Goal: Information Seeking & Learning: Learn about a topic

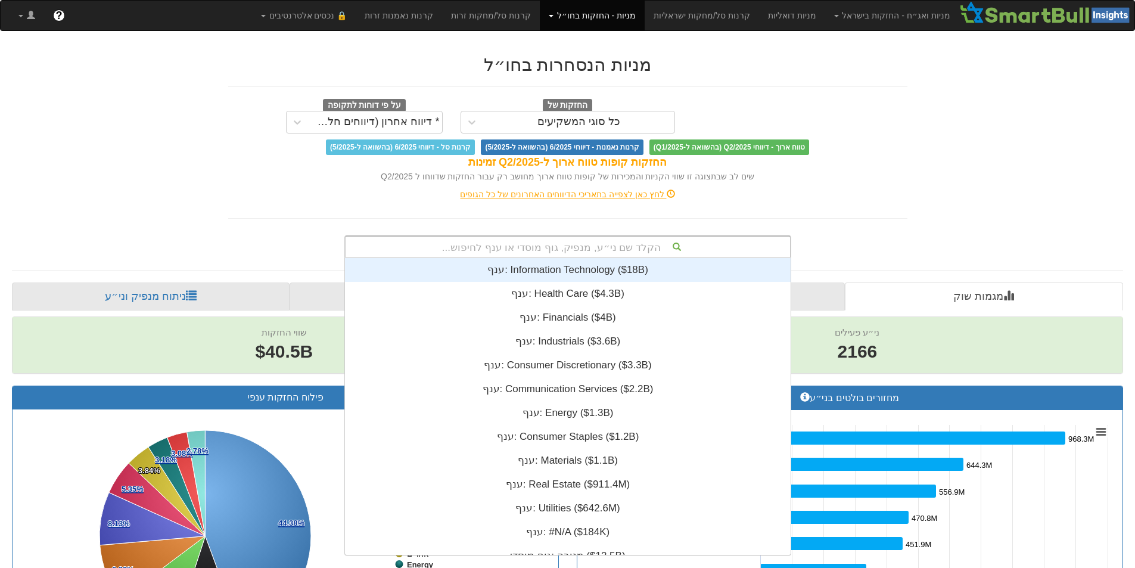
click at [669, 243] on div "הקלד שם ני״ע, מנפיק, גוף מוסדי או ענף לחיפוש..." at bounding box center [568, 247] width 445 height 20
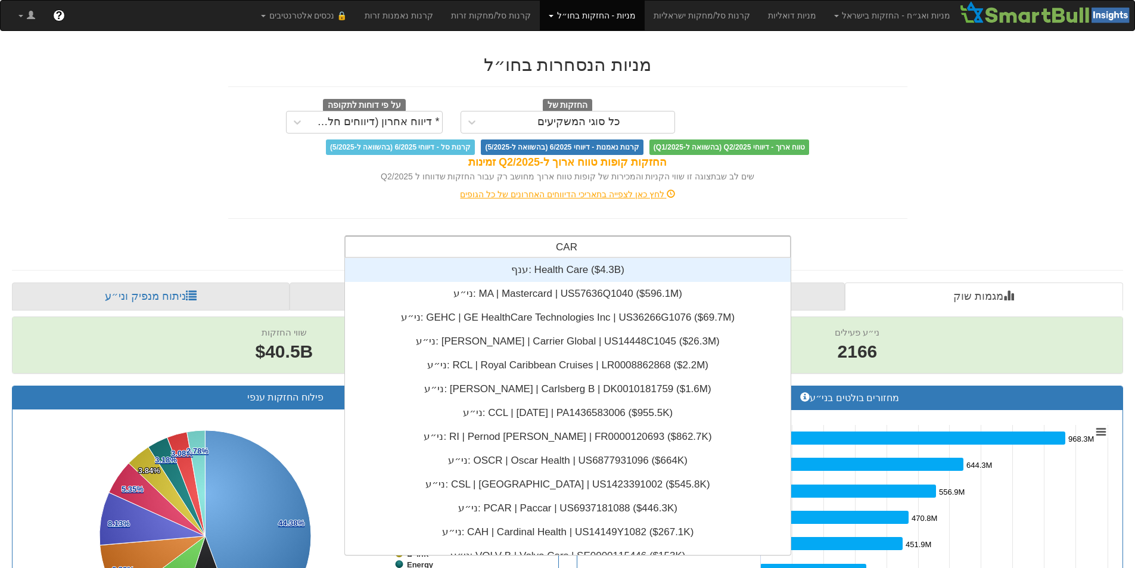
type input "[PERSON_NAME]"
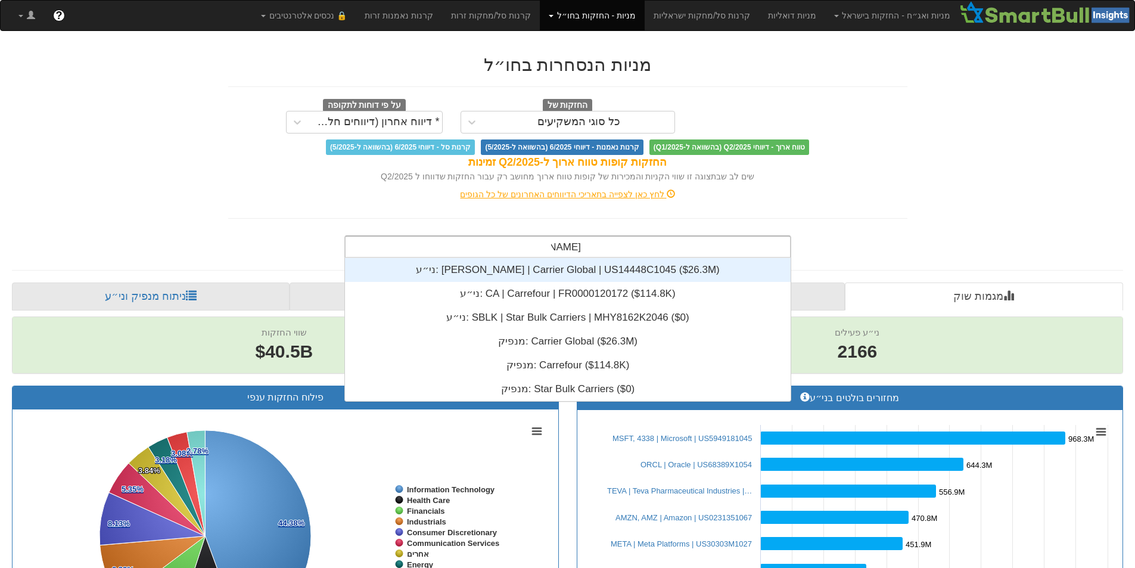
click at [593, 268] on div "ני״ע: ‎[PERSON_NAME] | Carrier Global | US14448C1045 ‎($26.3M)‏" at bounding box center [568, 270] width 446 height 24
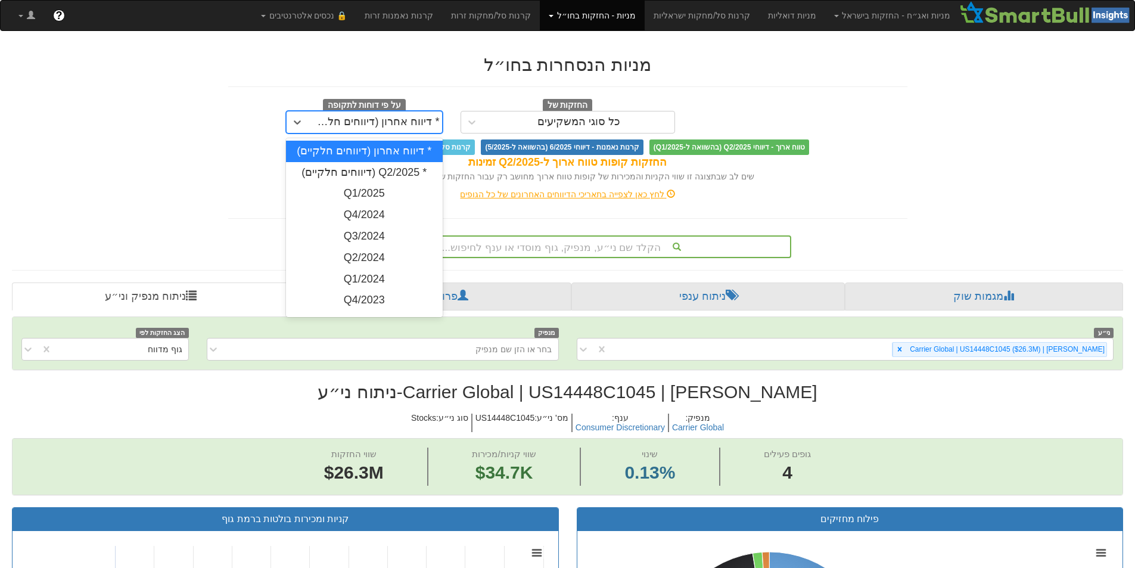
click at [313, 128] on div "* דיווח אחרון (דיווחים חלקיים)" at bounding box center [375, 122] width 129 height 12
click at [332, 185] on div "Q1/2025" at bounding box center [364, 193] width 157 height 21
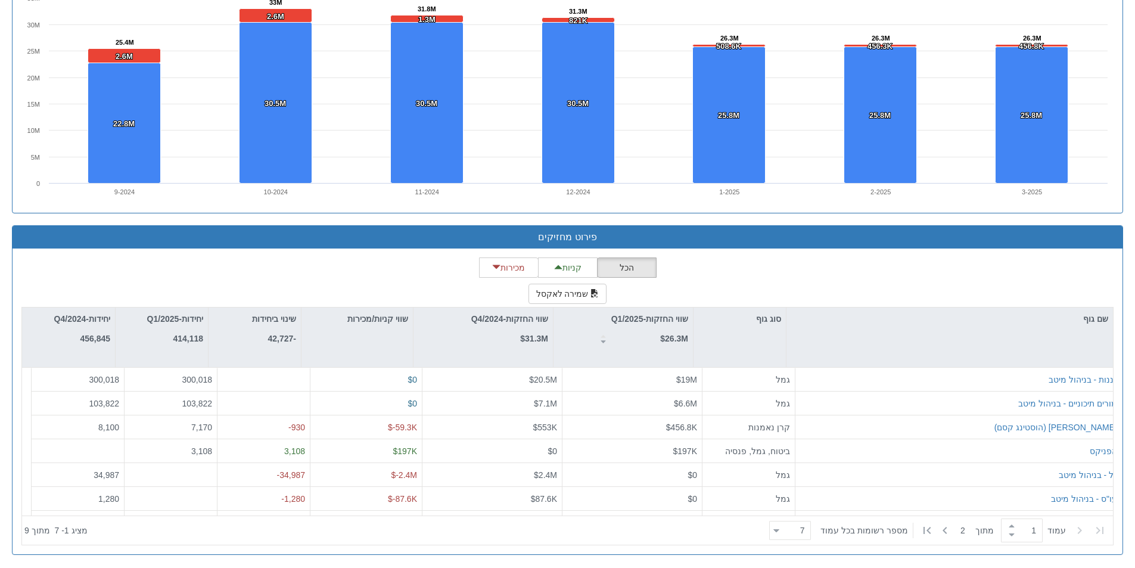
scroll to position [796, 0]
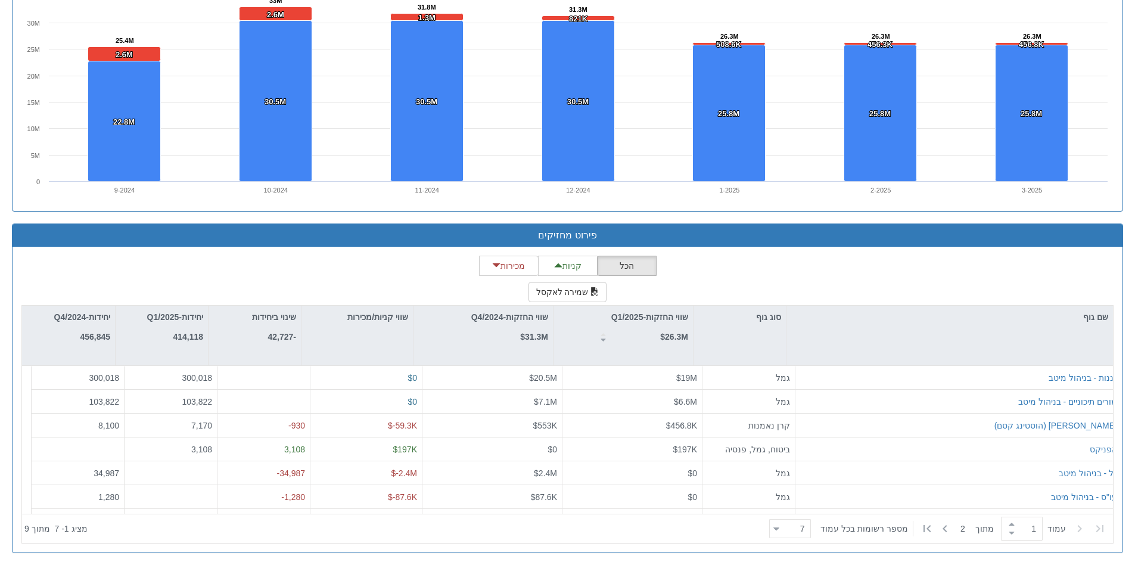
drag, startPoint x: 885, startPoint y: 191, endPoint x: 864, endPoint y: 190, distance: 21.5
click at [864, 190] on icon "Created with Highcharts 8.2.2 Chart context menu 25.4M 25.4M 33M 33M 31.8M 31.8…" at bounding box center [567, 83] width 1092 height 238
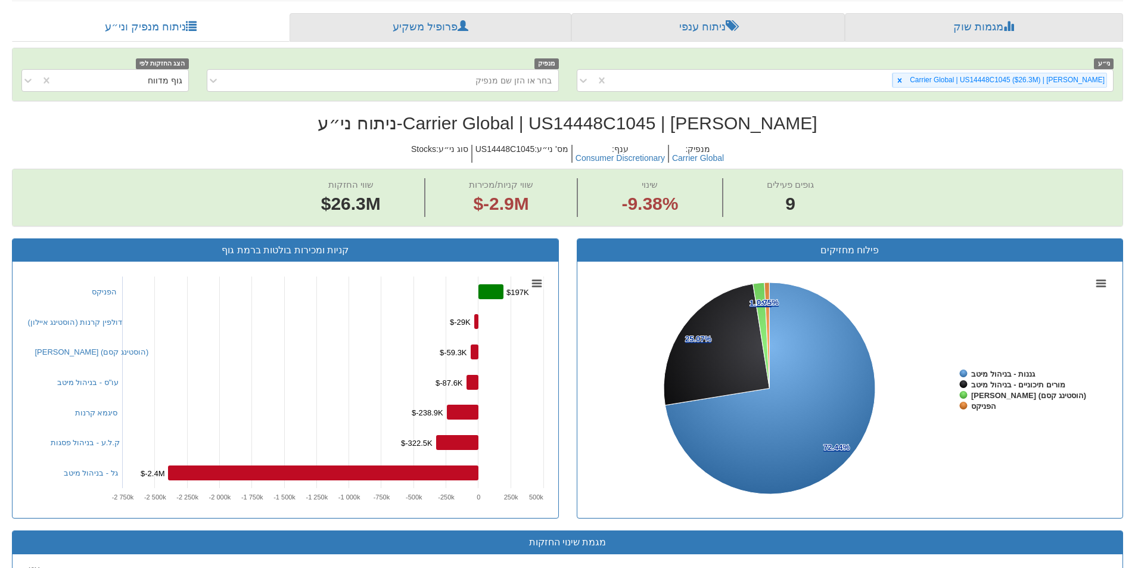
scroll to position [260, 0]
